Goal: Task Accomplishment & Management: Use online tool/utility

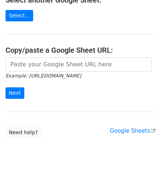
scroll to position [96, 0]
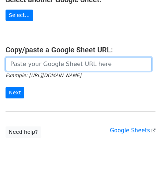
click at [28, 65] on input "url" at bounding box center [79, 64] width 146 height 14
type input "[URL][DOMAIN_NAME]"
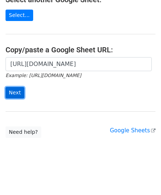
click at [16, 92] on input "Next" at bounding box center [15, 92] width 19 height 11
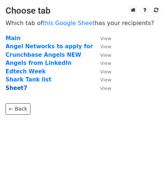
click at [16, 89] on strong "Sheet7" at bounding box center [17, 88] width 22 height 7
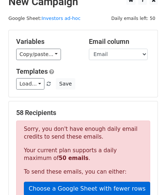
scroll to position [170, 0]
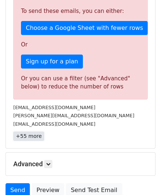
click at [32, 133] on link "+55 more" at bounding box center [28, 135] width 31 height 9
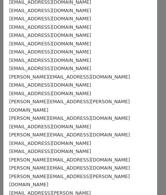
scroll to position [341, 0]
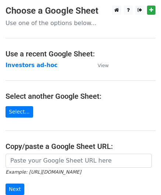
scroll to position [96, 0]
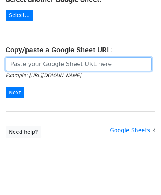
click at [70, 67] on input "url" at bounding box center [79, 64] width 146 height 14
type input "[URL][DOMAIN_NAME]"
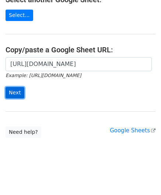
click at [15, 93] on input "Next" at bounding box center [15, 92] width 19 height 11
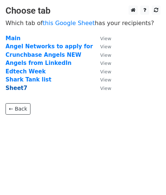
click at [15, 88] on strong "Sheet7" at bounding box center [17, 88] width 22 height 7
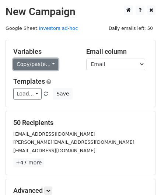
click at [45, 65] on link "Copy/paste..." at bounding box center [35, 64] width 45 height 11
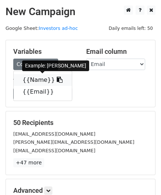
click at [57, 82] on icon at bounding box center [60, 80] width 6 height 6
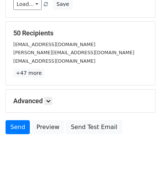
scroll to position [90, 0]
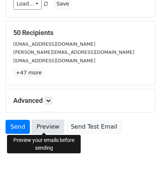
click at [50, 128] on link "Preview" at bounding box center [48, 127] width 32 height 14
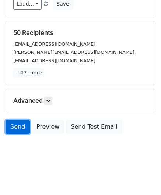
click at [21, 126] on link "Send" at bounding box center [18, 127] width 24 height 14
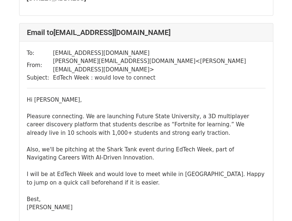
scroll to position [5989, 0]
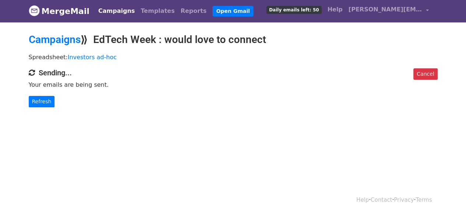
scroll to position [1, 0]
click at [43, 97] on link "Refresh" at bounding box center [42, 101] width 26 height 11
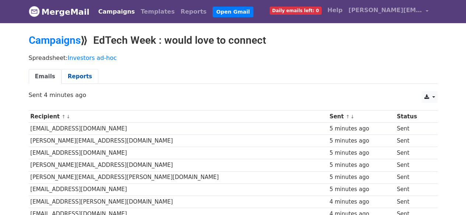
click at [75, 79] on link "Reports" at bounding box center [79, 76] width 37 height 15
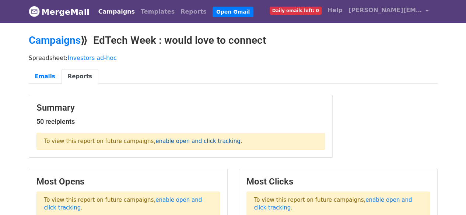
click at [180, 142] on link "enable open and click tracking" at bounding box center [197, 141] width 85 height 7
